Goal: Task Accomplishment & Management: Complete application form

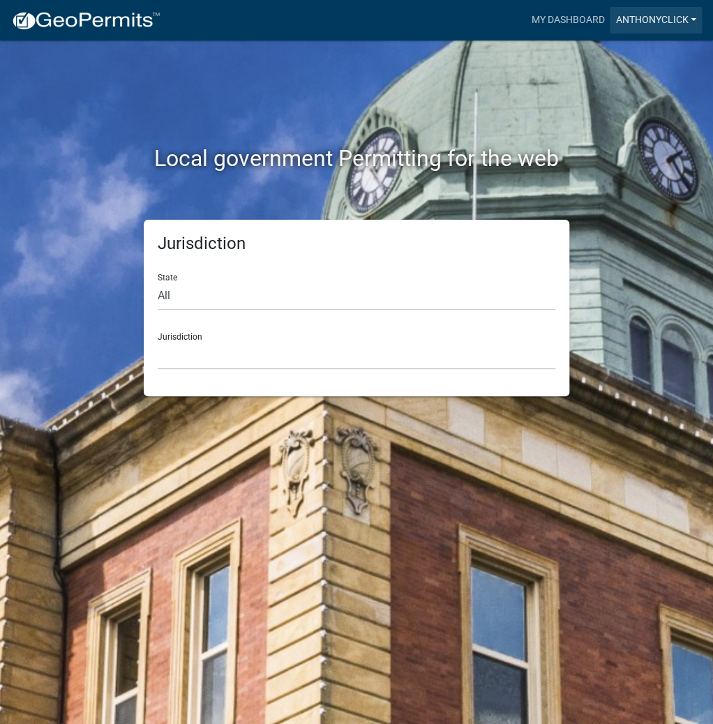
click at [637, 17] on link "ANTHONYCLICK" at bounding box center [656, 20] width 92 height 27
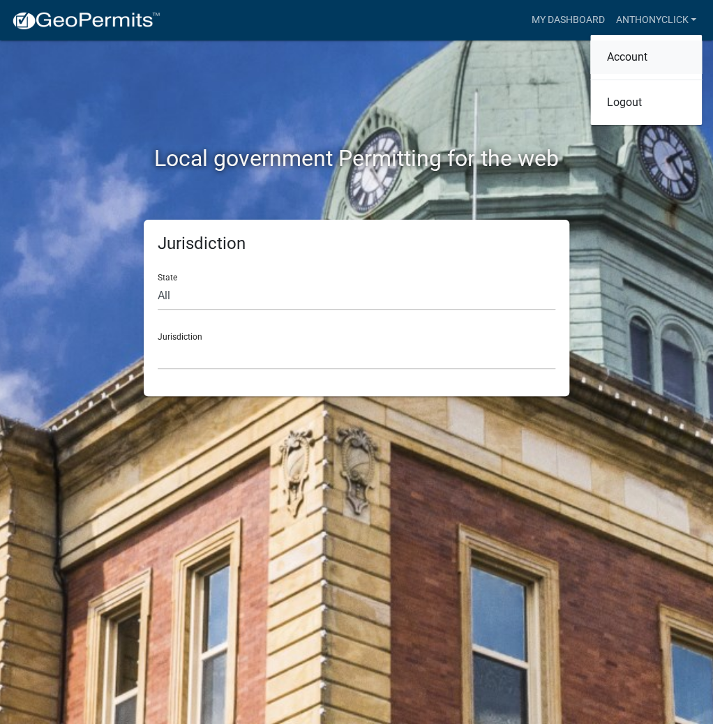
click at [635, 59] on link "Account" at bounding box center [646, 57] width 112 height 34
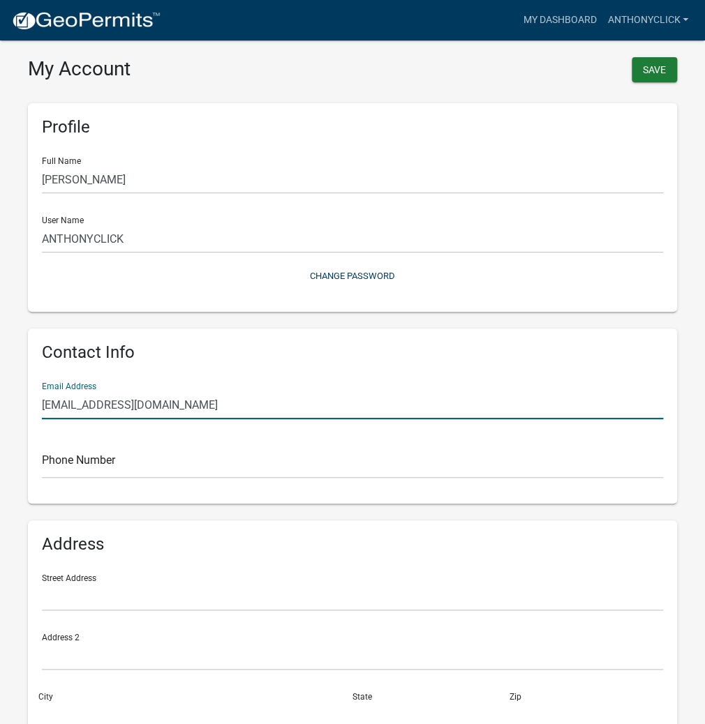
drag, startPoint x: 179, startPoint y: 403, endPoint x: 0, endPoint y: 411, distance: 178.9
click at [0, 411] on wm-user-profile-view "more_horiz My Dashboard ANTHONYCLICK Account Logout My Account Save Profile Ful…" at bounding box center [352, 415] width 705 height 796
type input "[EMAIL_ADDRESS][DOMAIN_NAME]"
click at [654, 68] on button "Save" at bounding box center [654, 69] width 45 height 25
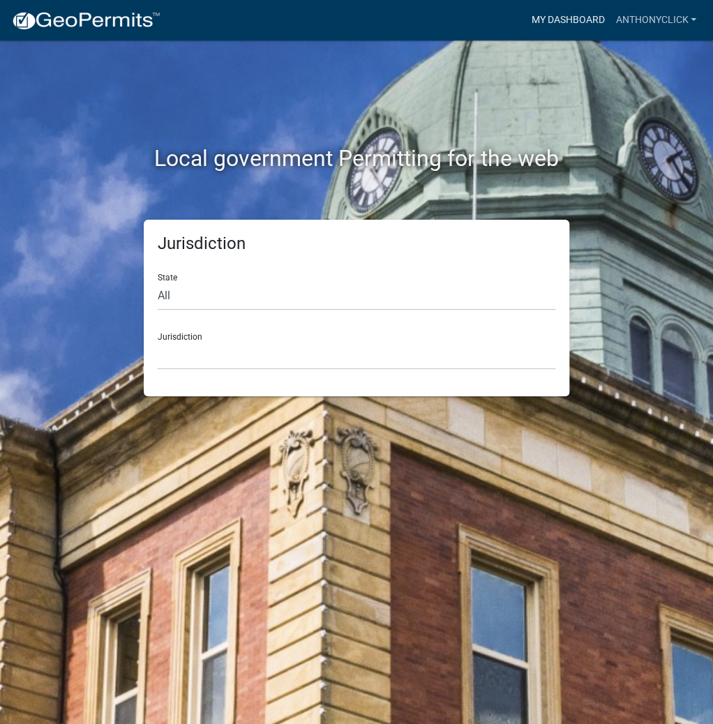
click at [570, 22] on link "My Dashboard" at bounding box center [568, 20] width 84 height 27
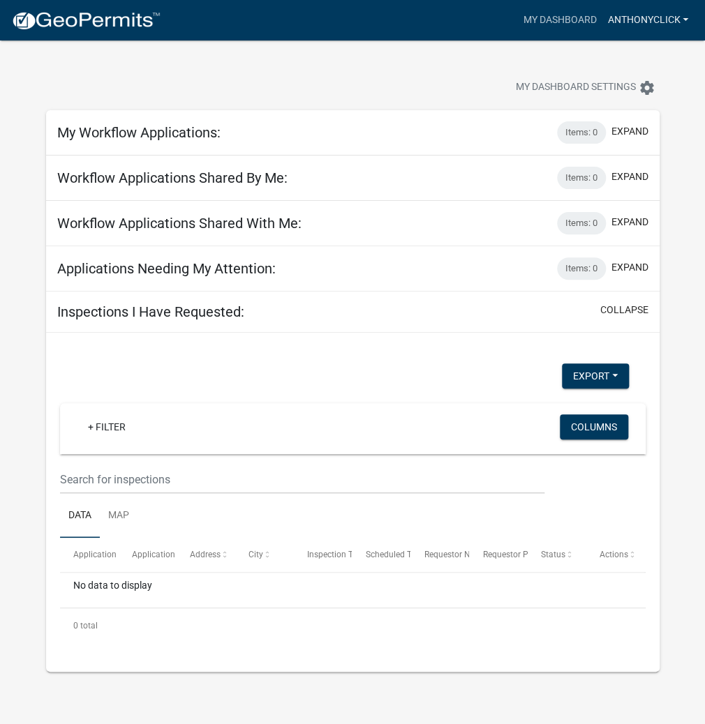
click at [620, 20] on link "ANTHONYCLICK" at bounding box center [648, 20] width 92 height 27
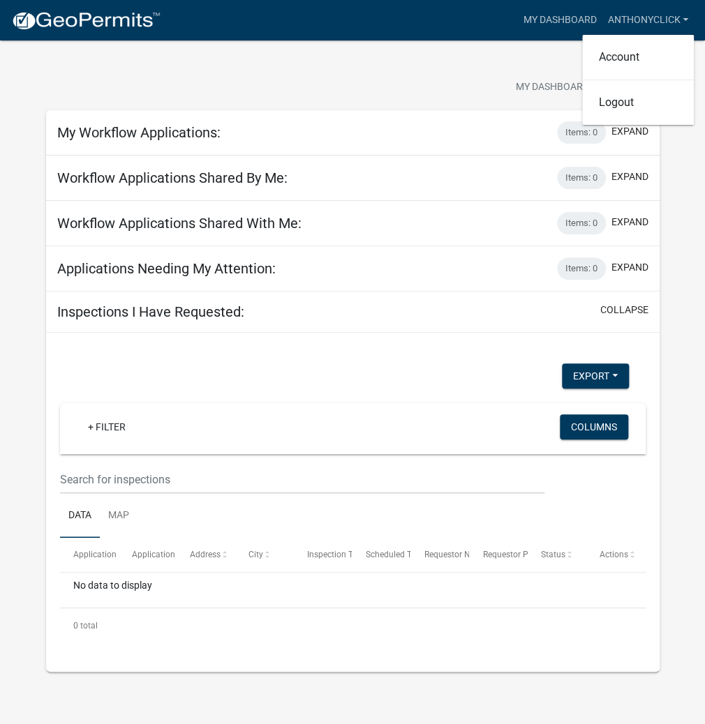
click at [391, 70] on div "My Dashboard Settings settings" at bounding box center [353, 72] width 634 height 64
click at [82, 129] on h5 "My Workflow Applications:" at bounding box center [138, 132] width 163 height 17
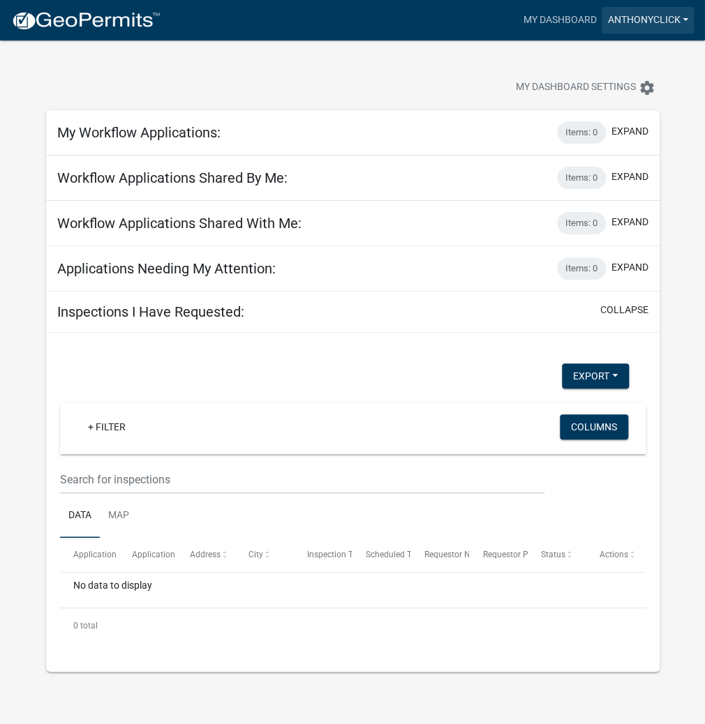
click at [642, 17] on link "ANTHONYCLICK" at bounding box center [648, 20] width 92 height 27
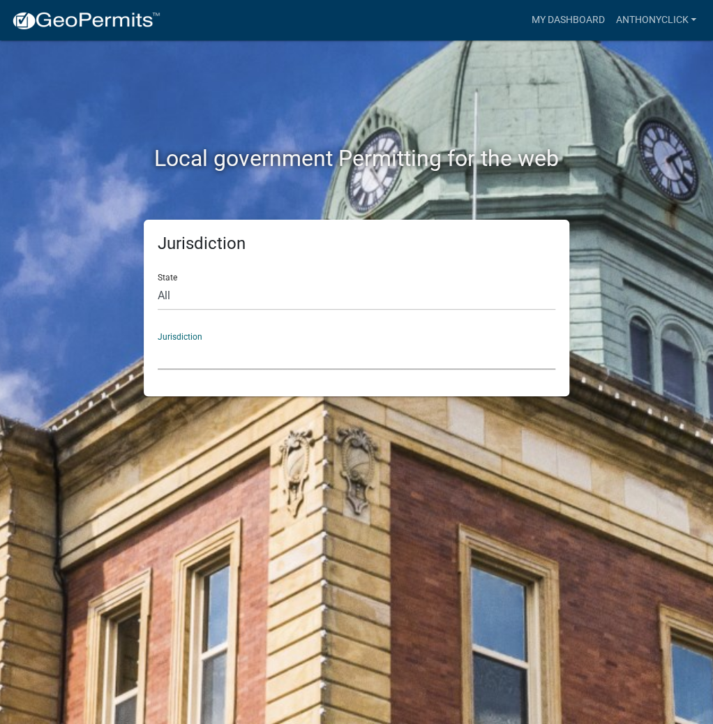
click at [249, 362] on select "[GEOGRAPHIC_DATA], [US_STATE] [GEOGRAPHIC_DATA], [US_STATE][PERSON_NAME][GEOGRA…" at bounding box center [357, 355] width 398 height 29
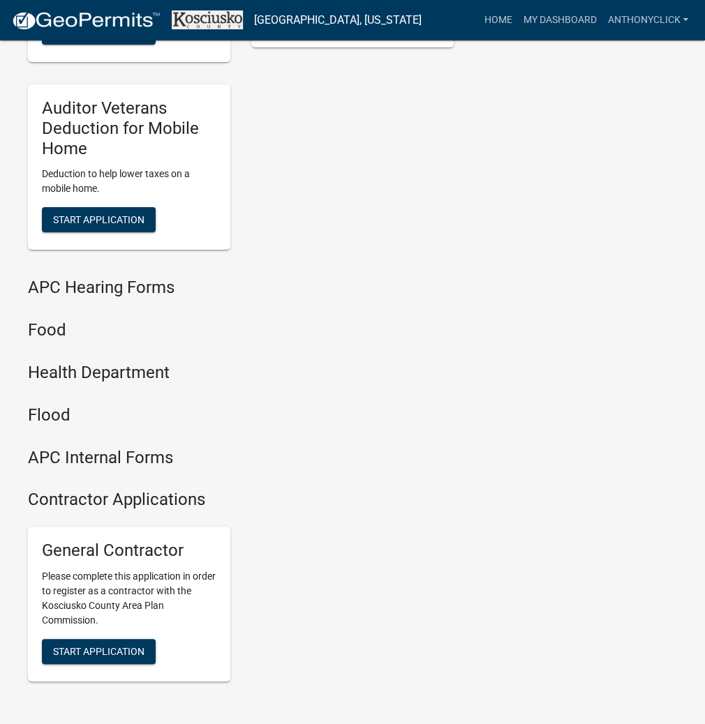
scroll to position [1678, 0]
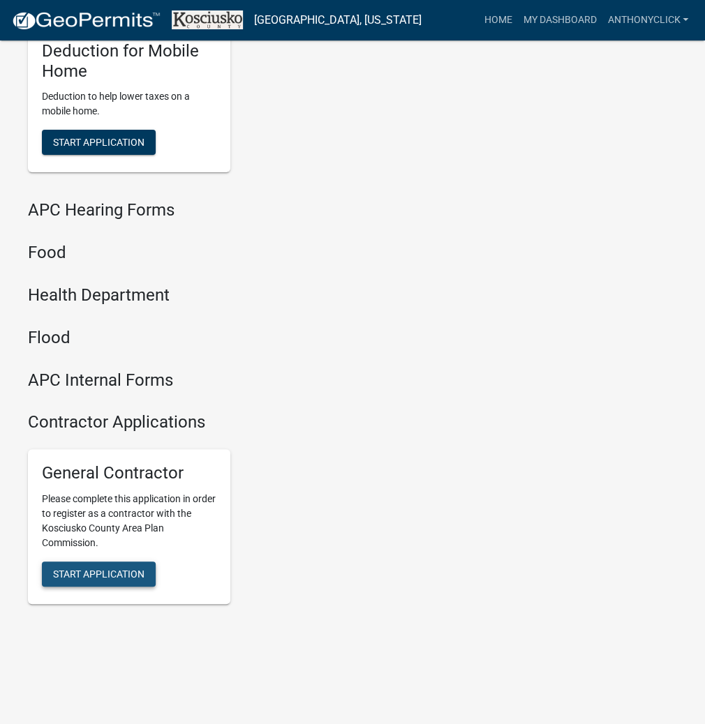
click at [73, 569] on span "Start Application" at bounding box center [98, 574] width 91 height 11
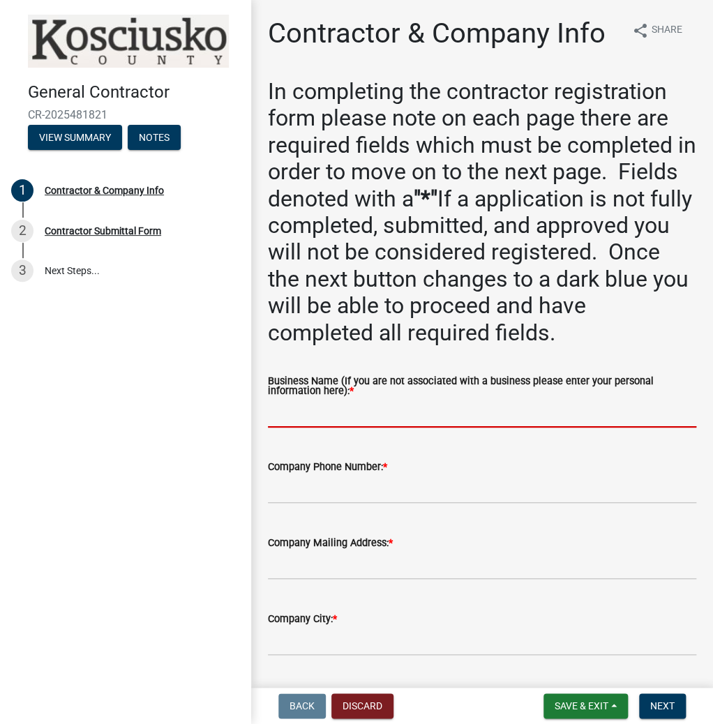
paste input "ANTHONYCLICK"
click at [315, 413] on input "ANTHONYCLICK" at bounding box center [482, 413] width 429 height 29
type input "[PERSON_NAME]"
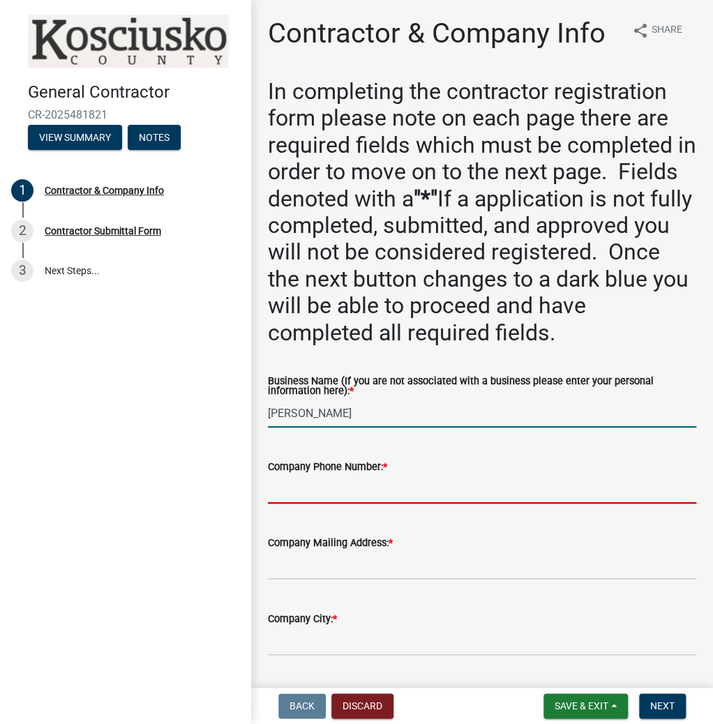
click at [360, 483] on input "Company Phone Number: *" at bounding box center [482, 489] width 429 height 29
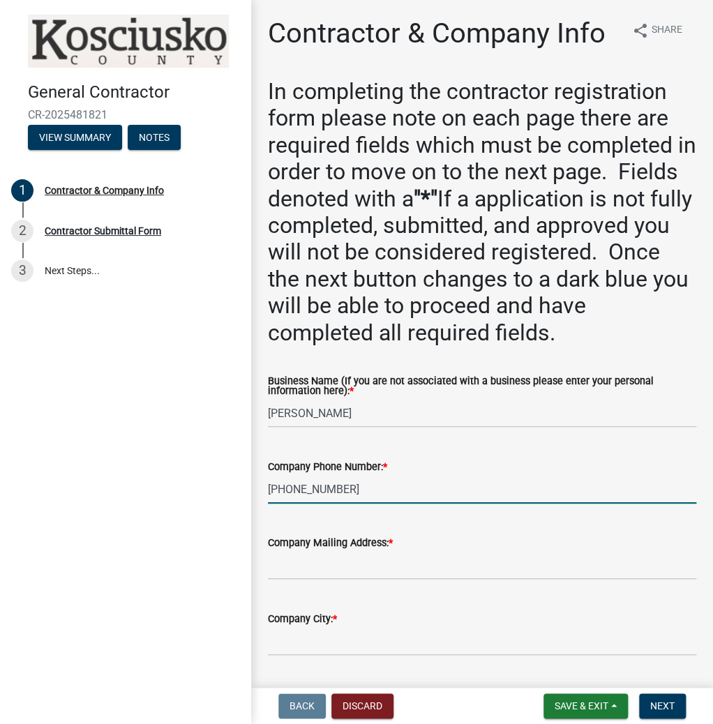
type input "[PHONE_NUMBER]"
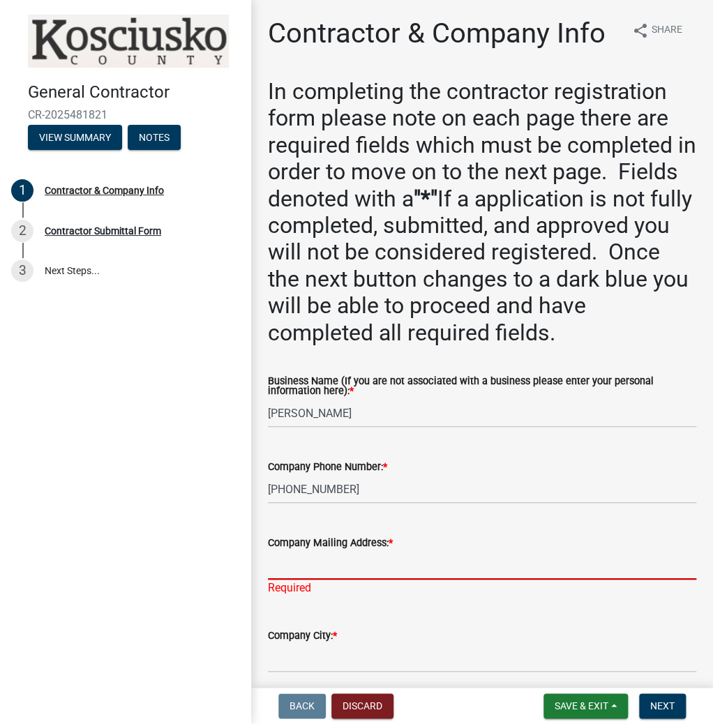
click at [349, 573] on input "Company Mailing Address: *" at bounding box center [482, 565] width 429 height 29
type input "8571 E 500 N"
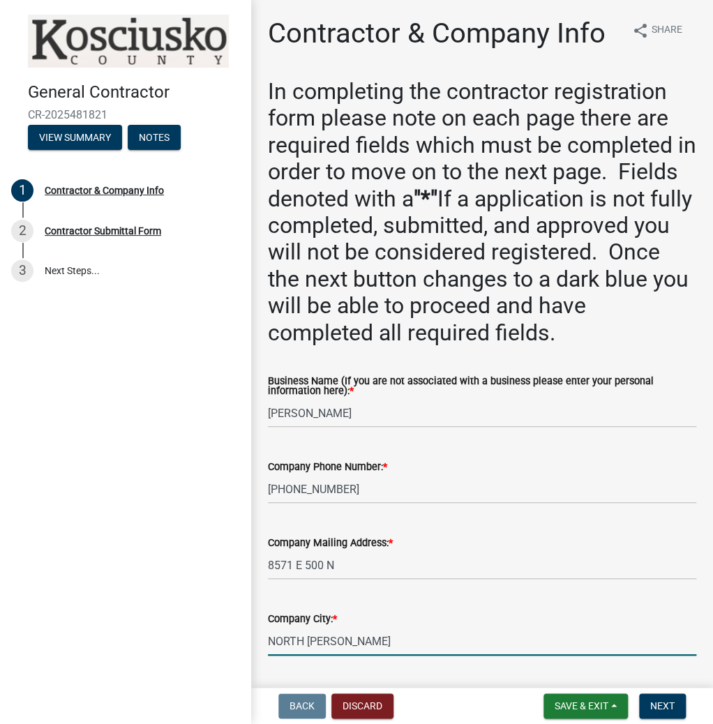
type input "NORTH [PERSON_NAME]"
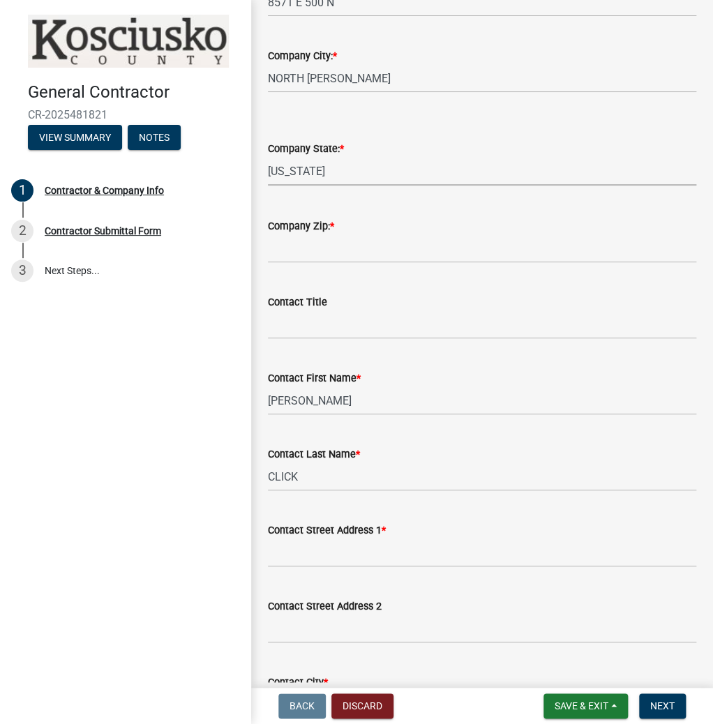
scroll to position [561, 0]
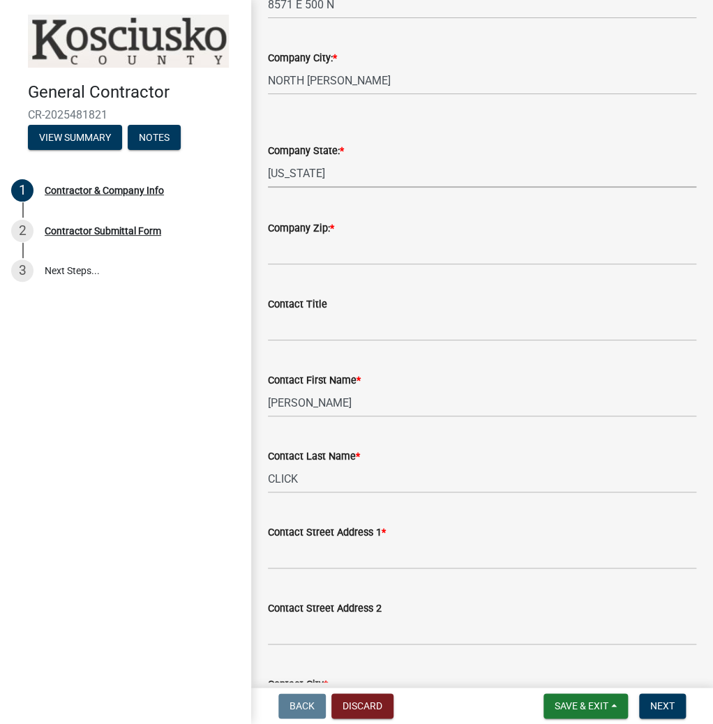
select select "IN"
type input "46555"
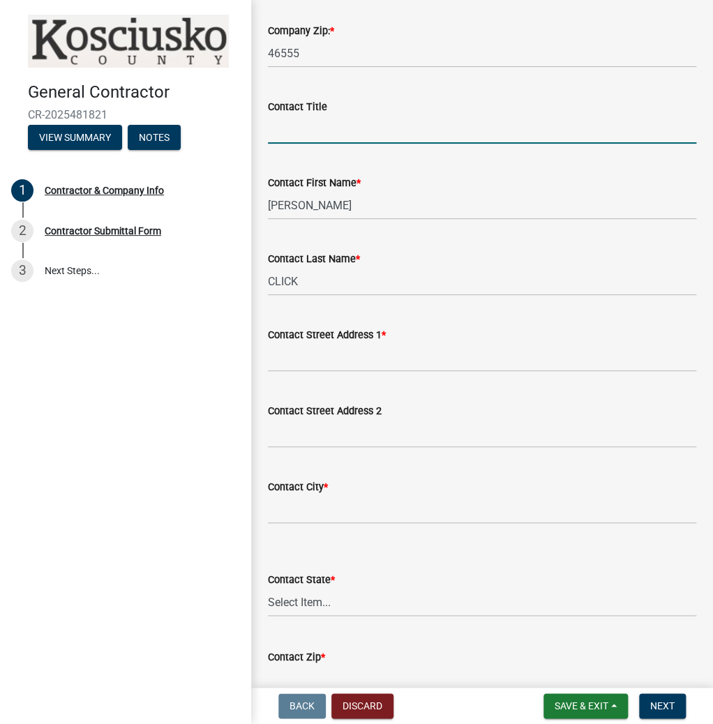
scroll to position [785, 0]
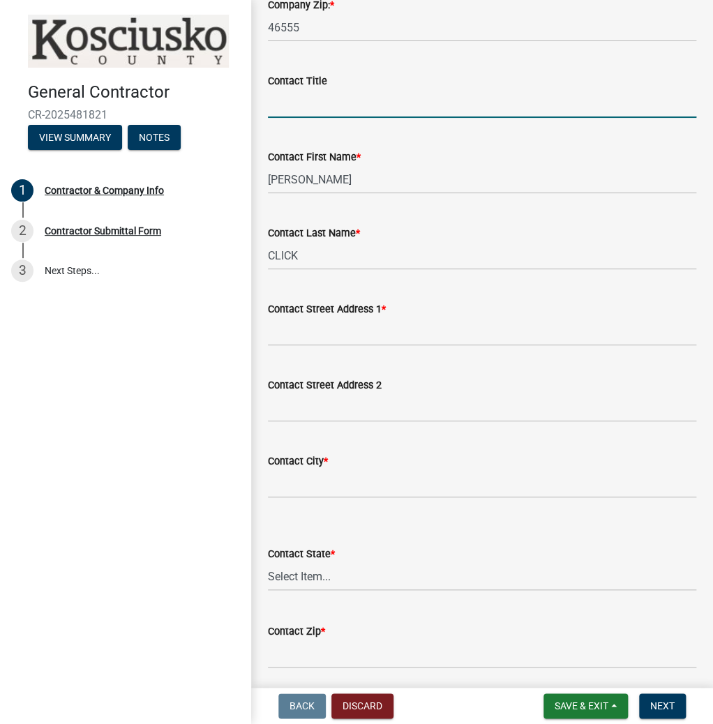
click at [363, 351] on wm-data-entity-input "Contact Street Address 1 *" at bounding box center [482, 319] width 429 height 76
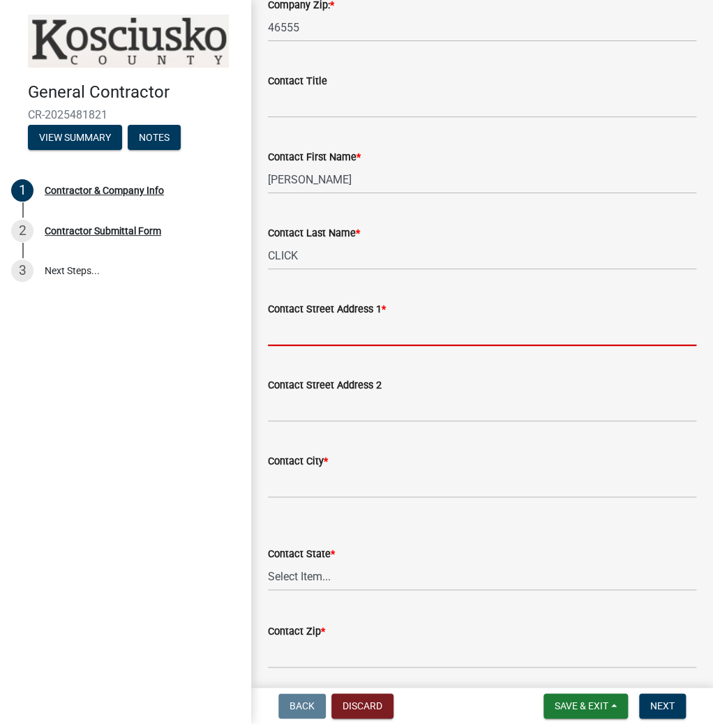
click at [290, 328] on input "Contact Street Address 1 *" at bounding box center [482, 332] width 429 height 29
type input "8571 E 500 N"
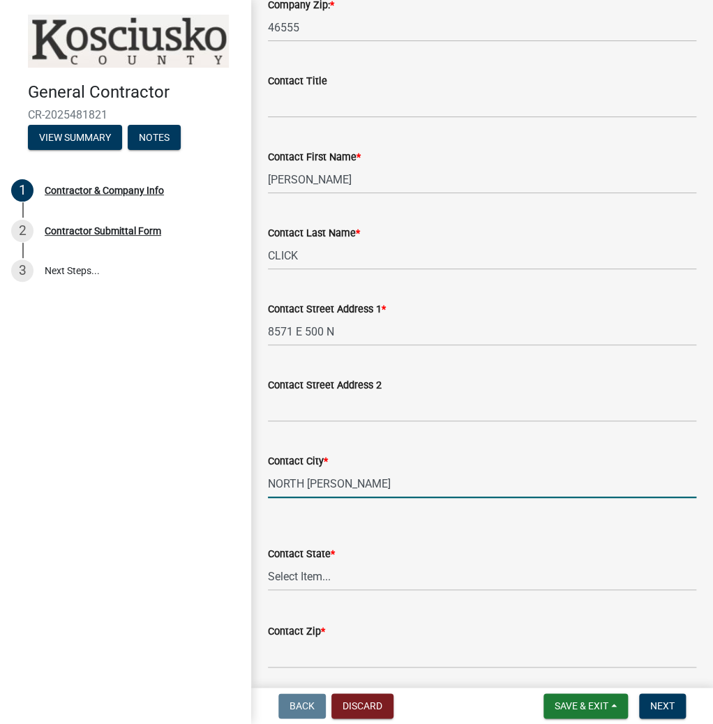
type input "NORTH [PERSON_NAME]"
select select "IN"
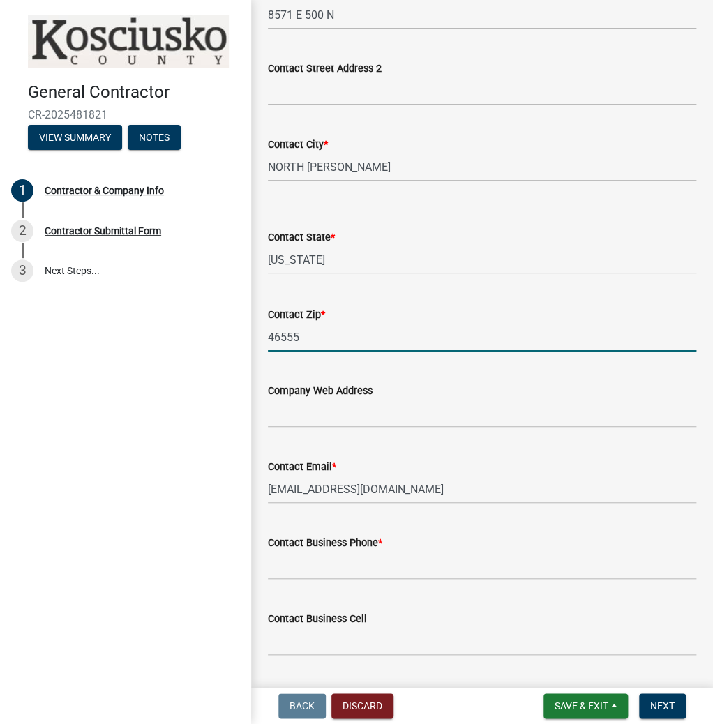
scroll to position [1217, 0]
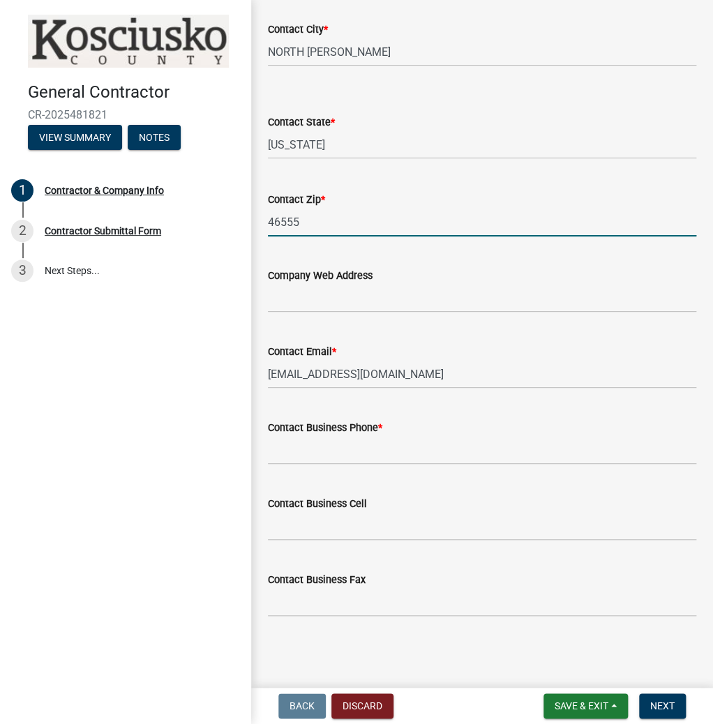
type input "46555"
click at [321, 466] on wm-data-entity-input "Contact Business Phone *" at bounding box center [482, 438] width 429 height 76
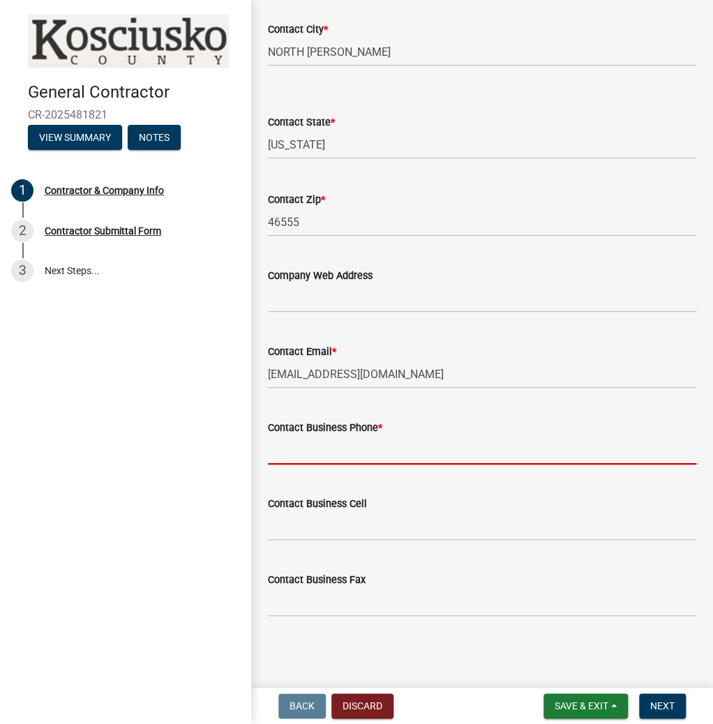
click at [315, 457] on input "Contact Business Phone *" at bounding box center [482, 450] width 429 height 29
type input "[PHONE_NUMBER]"
click at [662, 702] on span "Next" at bounding box center [663, 706] width 24 height 11
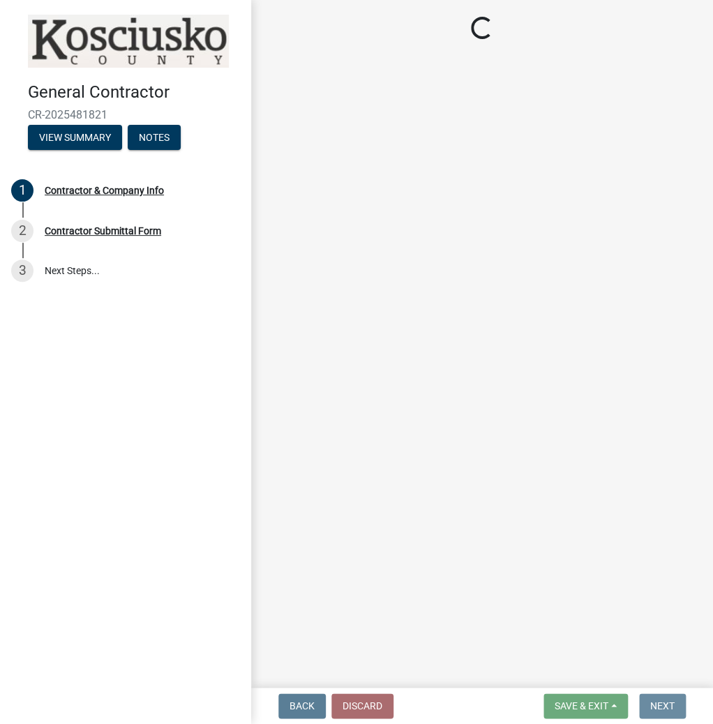
scroll to position [0, 0]
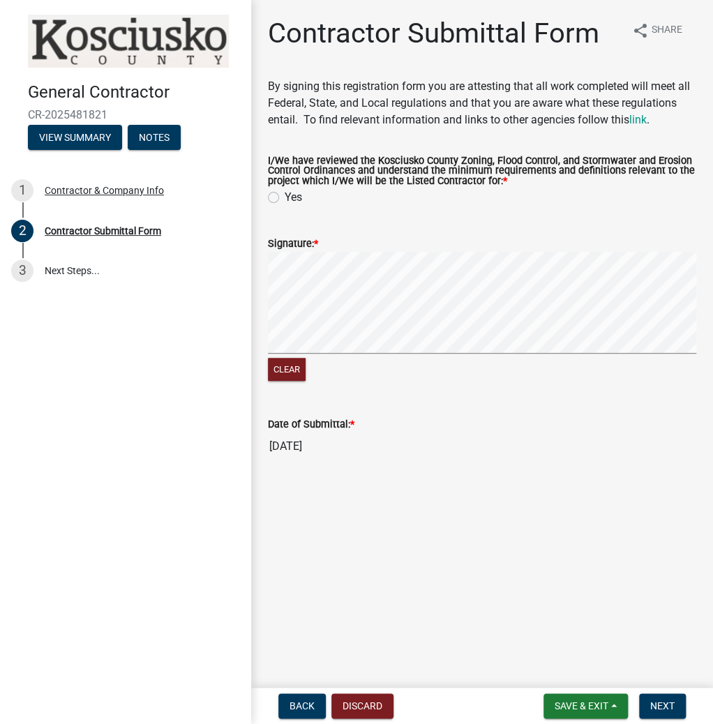
click at [285, 195] on label "Yes" at bounding box center [293, 197] width 17 height 17
click at [285, 195] on input "Yes" at bounding box center [289, 193] width 9 height 9
radio input "true"
click at [661, 702] on span "Next" at bounding box center [663, 706] width 24 height 11
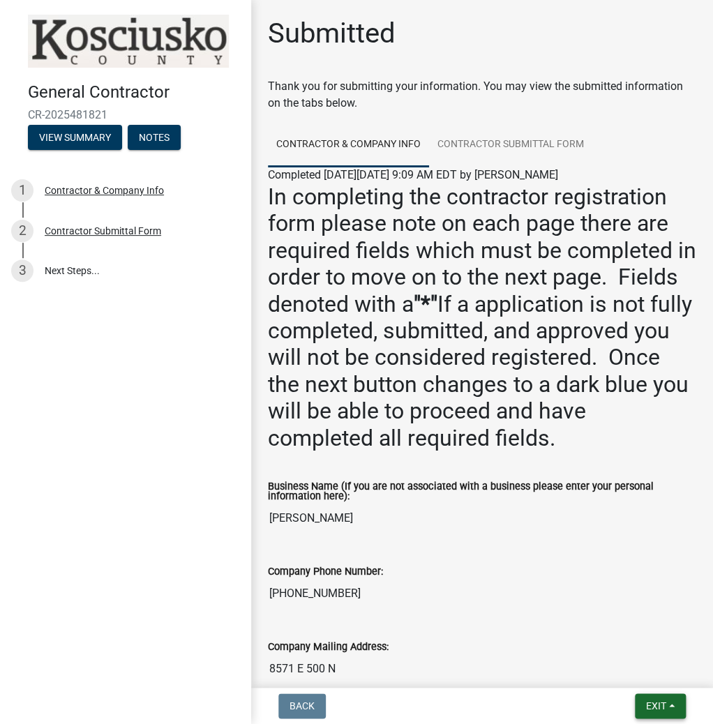
click at [646, 701] on span "Exit" at bounding box center [656, 706] width 20 height 11
click at [643, 664] on button "Save & Exit" at bounding box center [631, 670] width 112 height 34
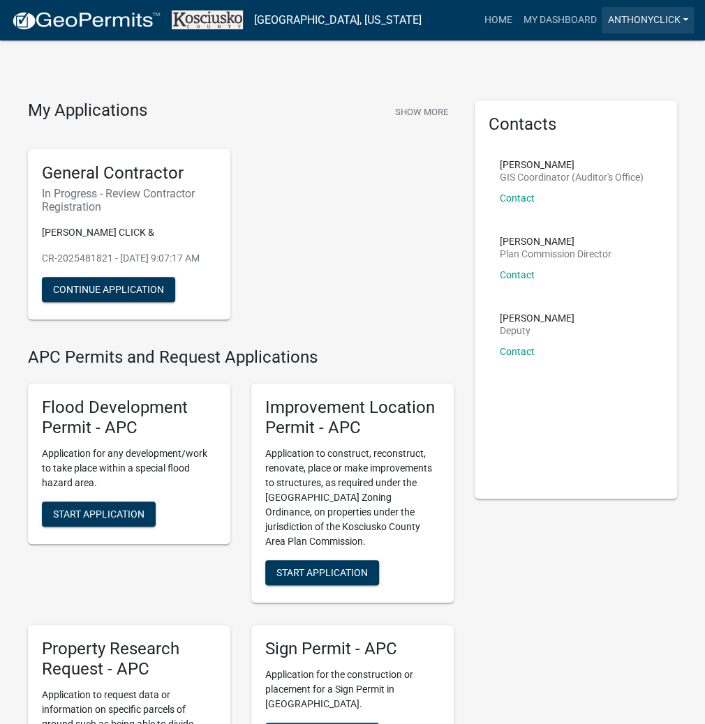
click at [655, 25] on link "ANTHONYCLICK" at bounding box center [648, 20] width 92 height 27
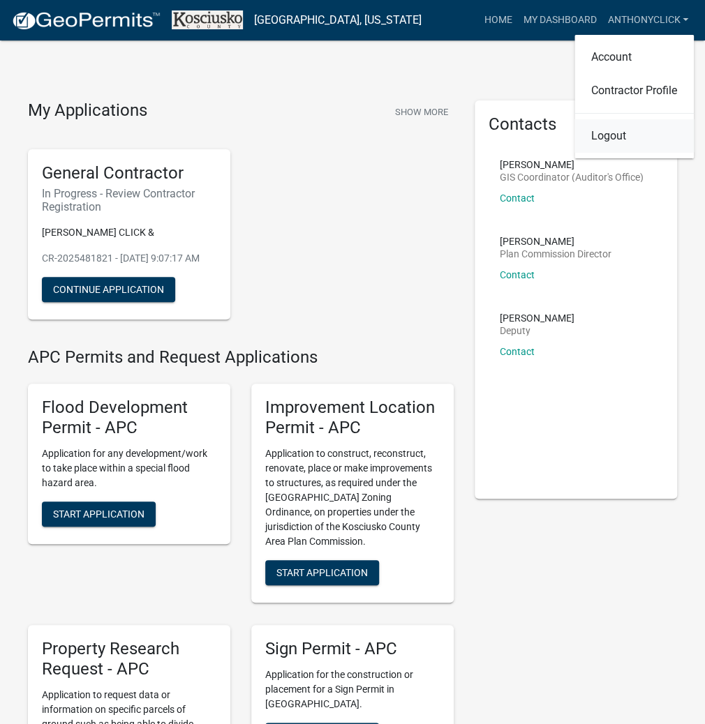
click at [614, 138] on link "Logout" at bounding box center [633, 136] width 119 height 34
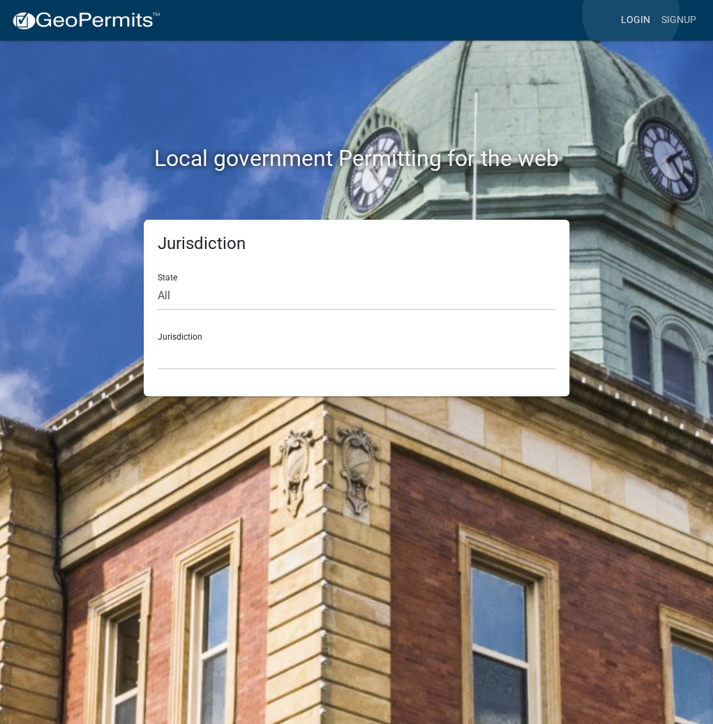
click at [632, 15] on link "Login" at bounding box center [636, 20] width 40 height 27
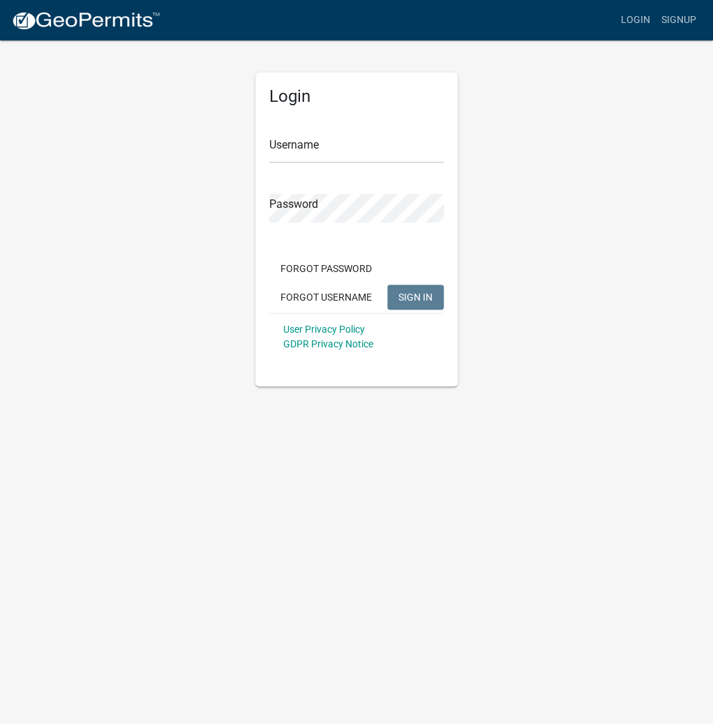
click at [369, 117] on div "Username" at bounding box center [356, 139] width 174 height 48
click at [330, 158] on input "Username" at bounding box center [356, 149] width 174 height 29
type input "kosplanning"
click at [387, 285] on button "SIGN IN" at bounding box center [415, 297] width 57 height 25
